Goal: Information Seeking & Learning: Learn about a topic

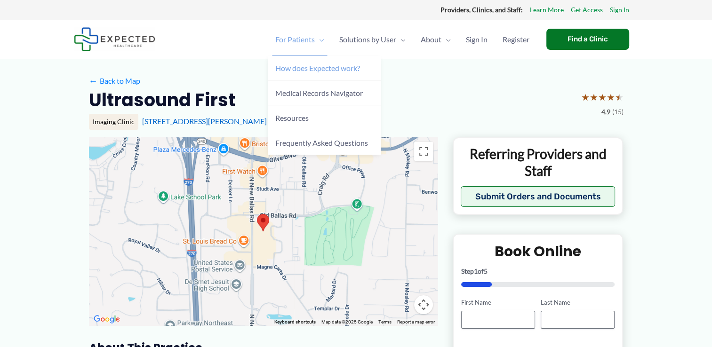
click at [318, 64] on span "How does Expected work?" at bounding box center [317, 68] width 85 height 9
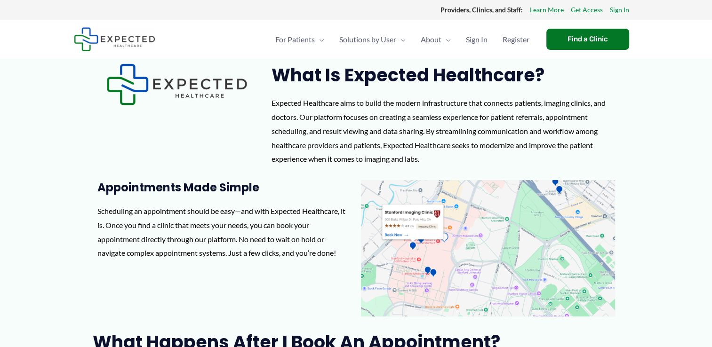
click at [318, 64] on h2 "What is Expected Healthcare?" at bounding box center [445, 75] width 348 height 23
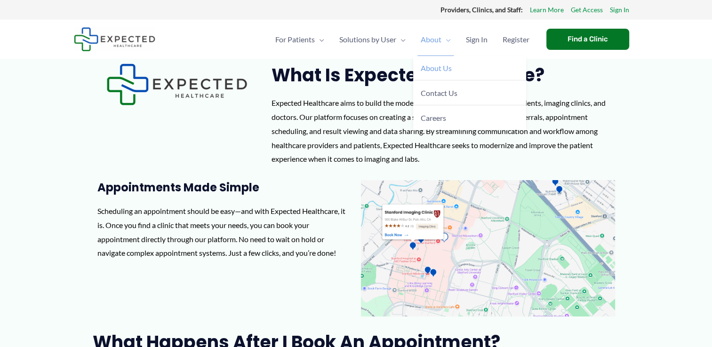
click at [426, 72] on link "About Us" at bounding box center [469, 68] width 113 height 25
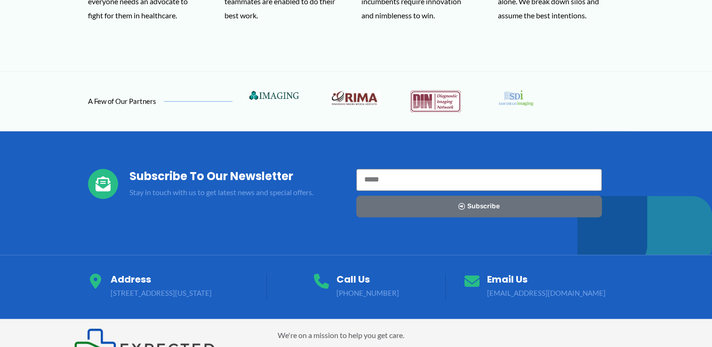
scroll to position [996, 0]
